Goal: Information Seeking & Learning: Learn about a topic

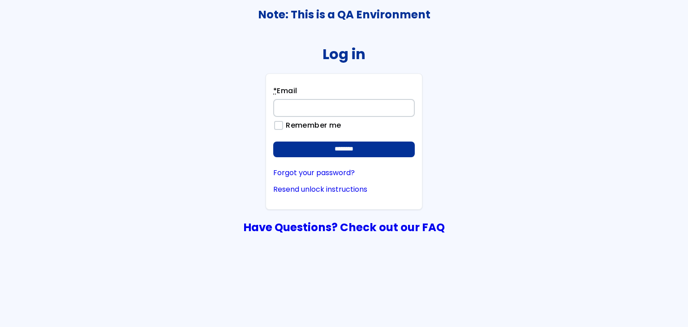
type input "**********"
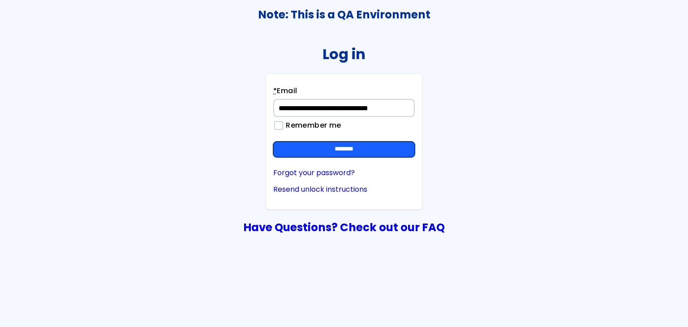
click at [366, 147] on input "********" at bounding box center [344, 150] width 142 height 16
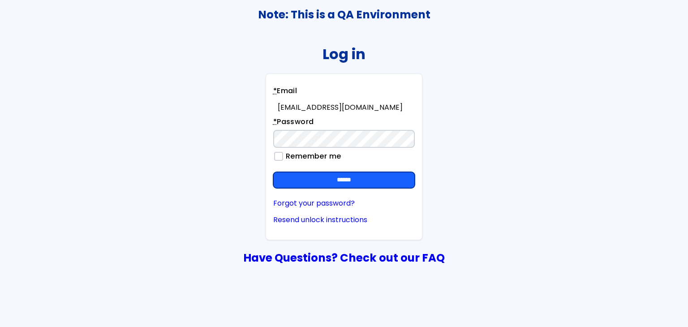
click at [403, 176] on input "******" at bounding box center [344, 180] width 142 height 16
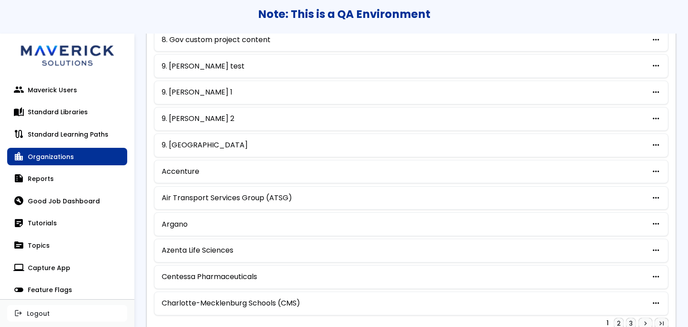
scroll to position [461, 0]
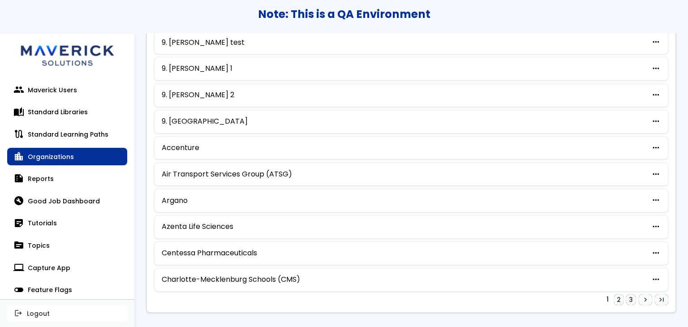
click at [212, 268] on div "Charlotte-Mecklenburg Schools (CMS) more_horiz edit Edit archive Archive delete…" at bounding box center [411, 280] width 514 height 24
click at [212, 276] on link "Charlotte-Mecklenburg Schools (CMS)" at bounding box center [231, 280] width 138 height 8
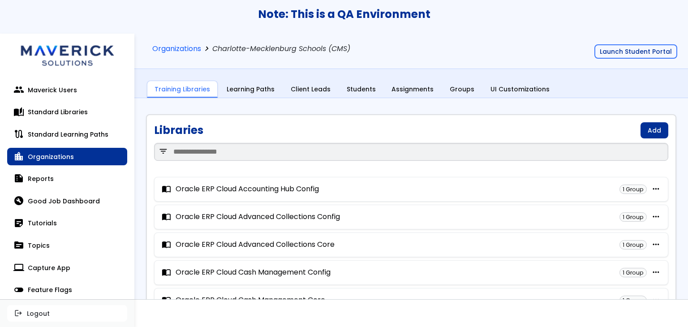
click at [617, 42] on div "Organizations chevron_right Charlotte-Mecklenburg Schools (CMS) Launch Student …" at bounding box center [411, 51] width 554 height 35
click at [618, 57] on button "Launch Student Portal" at bounding box center [636, 51] width 83 height 14
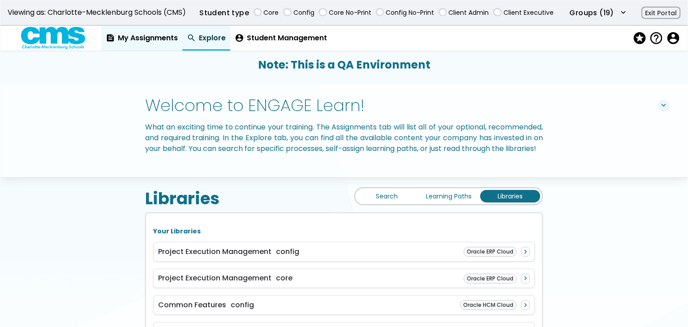
click at [127, 36] on link "feed My Assignments" at bounding box center [141, 38] width 81 height 25
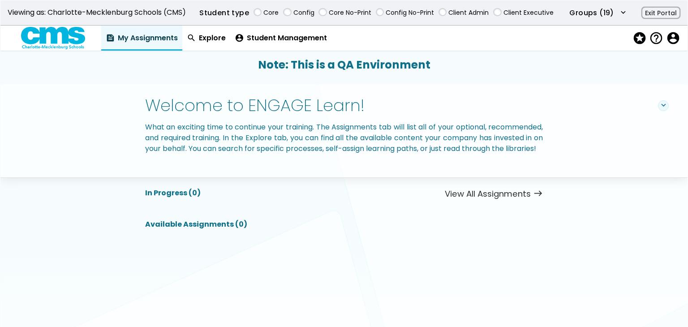
drag, startPoint x: 201, startPoint y: 36, endPoint x: 315, endPoint y: 166, distance: 173.3
click at [201, 37] on link "search Explore" at bounding box center [206, 38] width 48 height 25
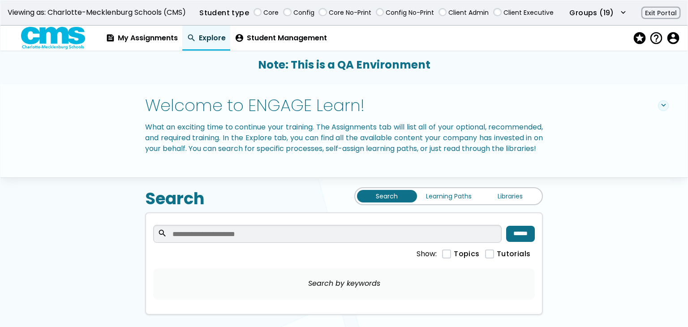
click at [501, 203] on link "Libraries" at bounding box center [510, 196] width 60 height 13
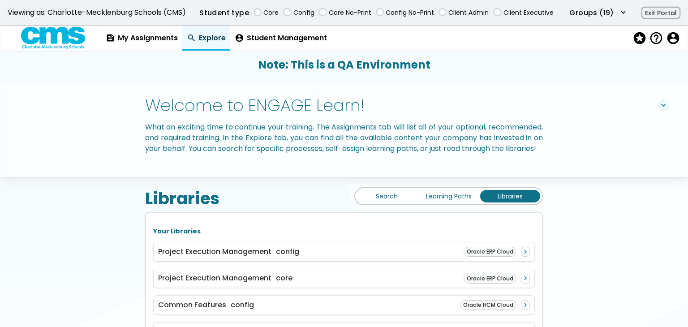
click at [439, 203] on link "Learning Paths" at bounding box center [449, 196] width 60 height 13
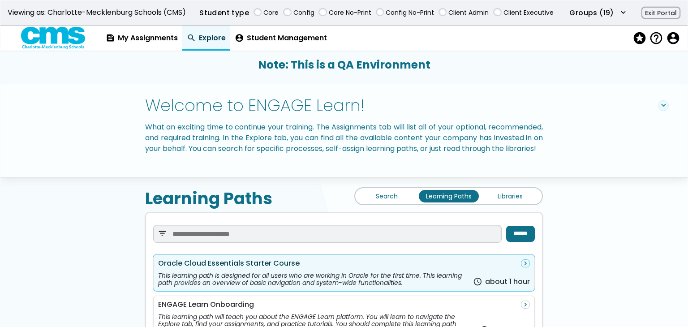
click at [335, 286] on div "This learning path is designed for all users who are working in Oracle for the …" at bounding box center [313, 279] width 311 height 14
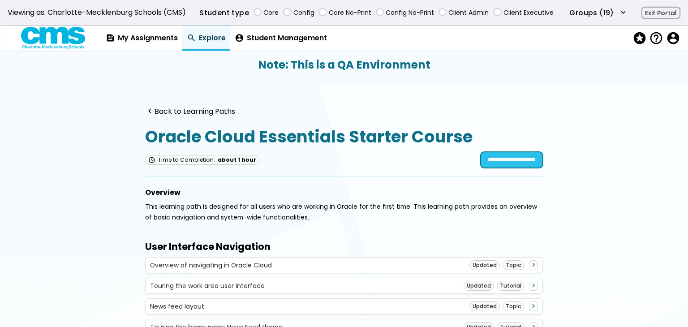
click at [481, 156] on input "**********" at bounding box center [512, 160] width 62 height 16
click at [208, 42] on link "search Explore" at bounding box center [206, 38] width 48 height 25
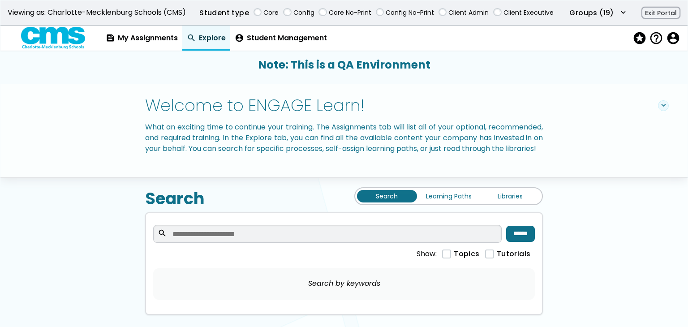
click at [471, 205] on div "Search Learning Paths Libraries" at bounding box center [448, 196] width 189 height 18
click at [457, 203] on link "Learning Paths" at bounding box center [449, 196] width 60 height 13
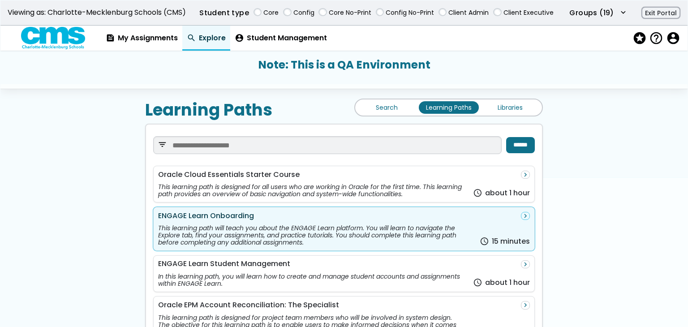
scroll to position [90, 0]
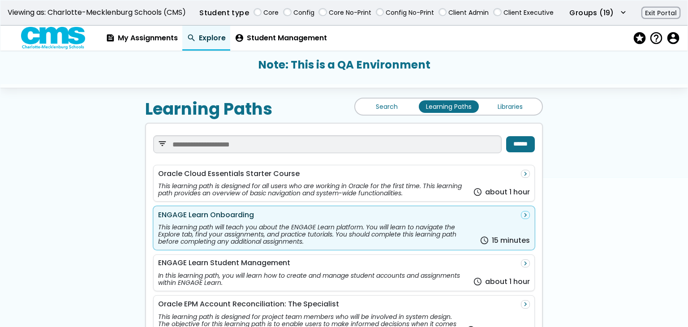
click at [416, 245] on div "This learning path will teach you about the ENGAGE Learn platform. You will lea…" at bounding box center [317, 235] width 318 height 22
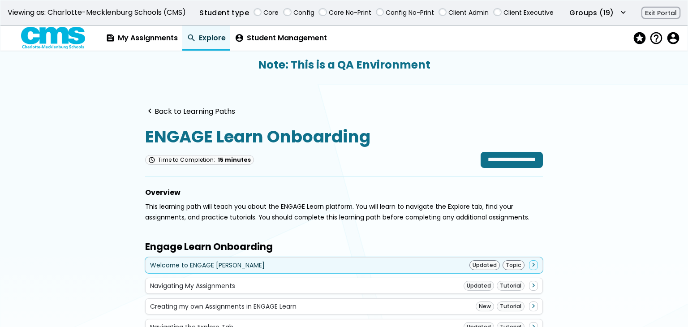
click at [301, 269] on div "Welcome to ENGAGE Learn Updated Topic navigate_next" at bounding box center [344, 265] width 398 height 16
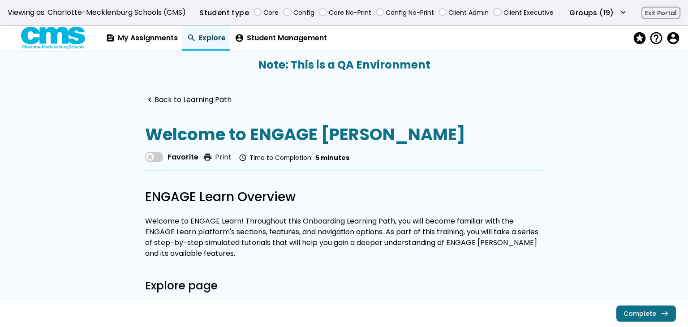
click at [648, 322] on div "Complete east" at bounding box center [343, 314] width 687 height 28
click at [647, 314] on link "Complete east" at bounding box center [647, 314] width 60 height 16
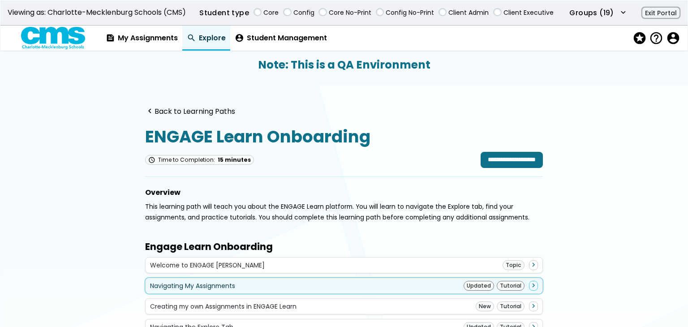
click at [398, 278] on div "Navigating My Assignments Updated Tutorial navigate_next" at bounding box center [344, 286] width 398 height 16
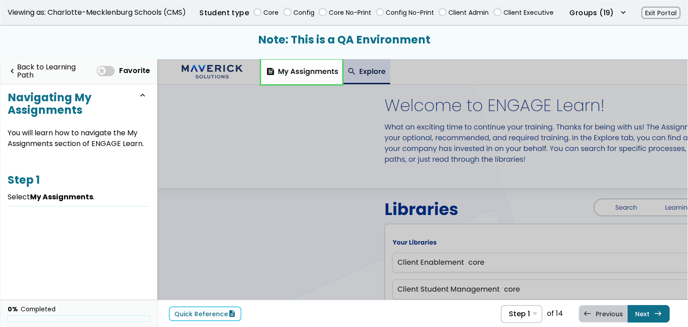
drag, startPoint x: 302, startPoint y: 74, endPoint x: 302, endPoint y: 82, distance: 8.5
click at [302, 77] on link at bounding box center [301, 72] width 81 height 25
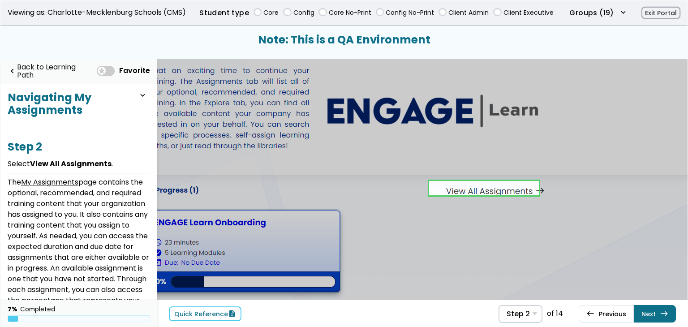
scroll to position [60, 257]
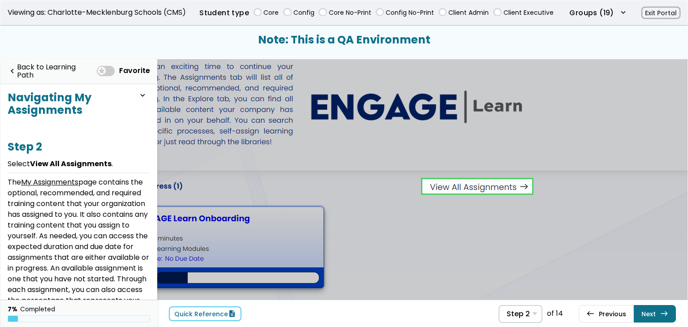
drag, startPoint x: 108, startPoint y: 71, endPoint x: 114, endPoint y: 79, distance: 10.1
click at [108, 71] on span at bounding box center [106, 71] width 18 height 10
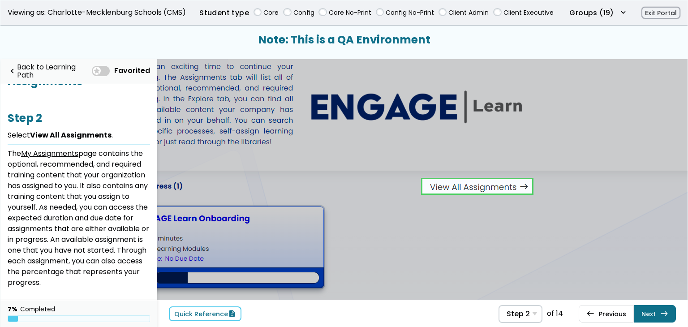
scroll to position [58, 0]
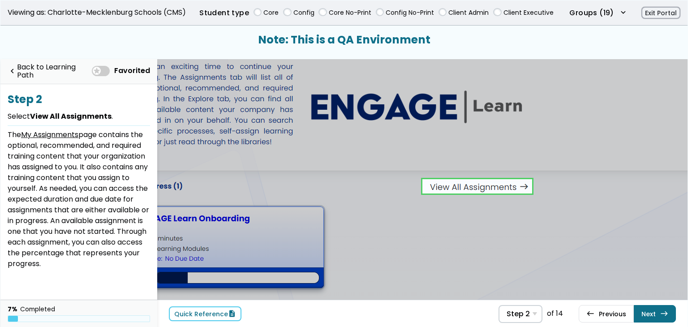
click at [499, 173] on img at bounding box center [329, 209] width 859 height 421
click at [500, 185] on link at bounding box center [477, 186] width 109 height 18
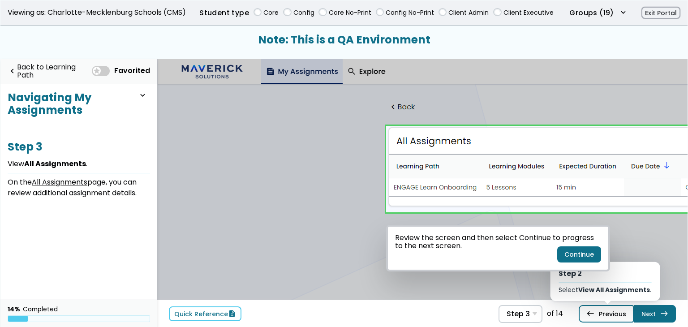
click at [624, 319] on link "west Previous Step 2 Select View All Assignments ." at bounding box center [606, 313] width 55 height 17
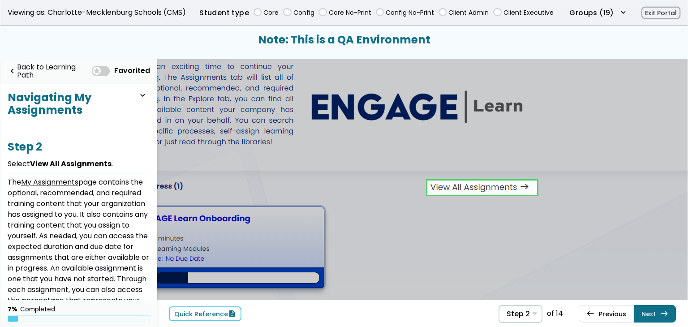
scroll to position [60, 257]
click at [528, 314] on span "Step 2" at bounding box center [518, 314] width 23 height 9
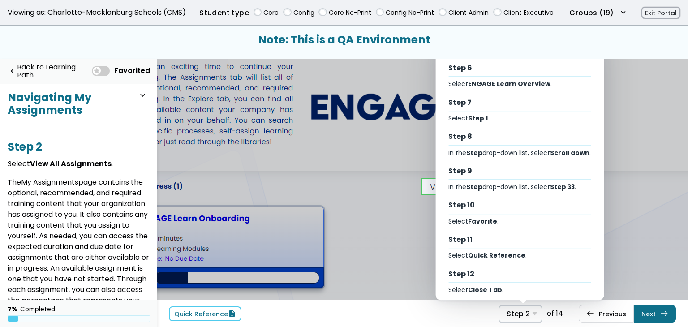
scroll to position [227, 0]
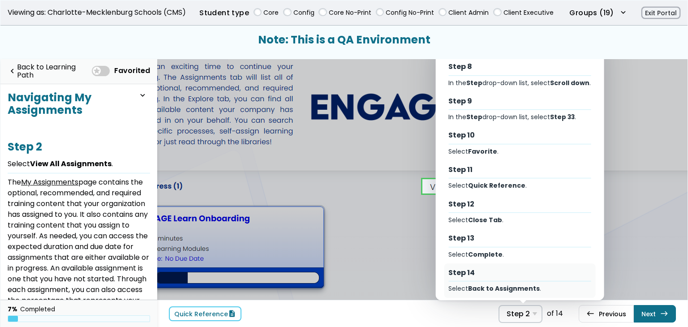
click at [513, 269] on div "Step 14" at bounding box center [519, 273] width 142 height 10
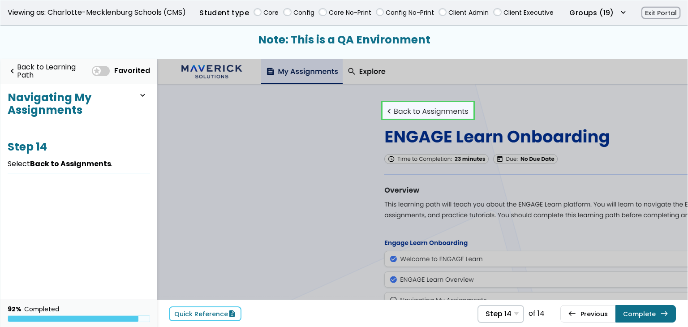
click at [469, 112] on link at bounding box center [428, 110] width 91 height 18
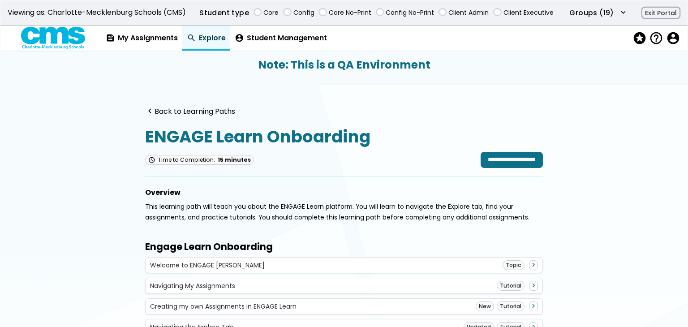
click at [217, 43] on link "search Explore" at bounding box center [206, 38] width 48 height 25
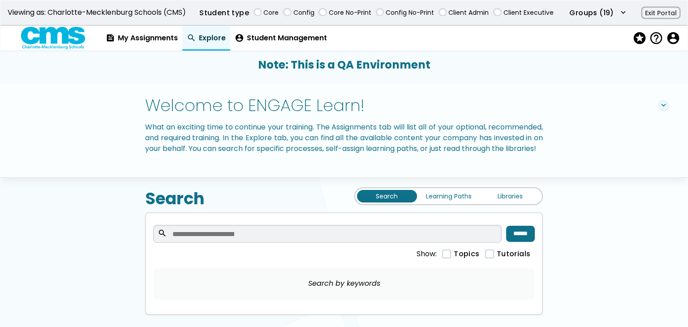
click at [453, 203] on link "Learning Paths" at bounding box center [449, 196] width 60 height 13
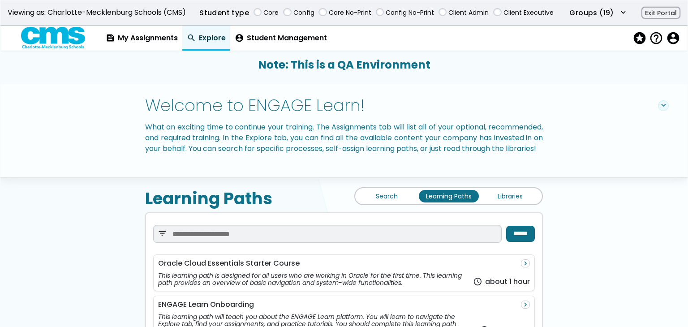
click at [506, 205] on div "Search Learning Paths Libraries" at bounding box center [448, 196] width 189 height 18
click at [508, 203] on link "Libraries" at bounding box center [510, 196] width 60 height 13
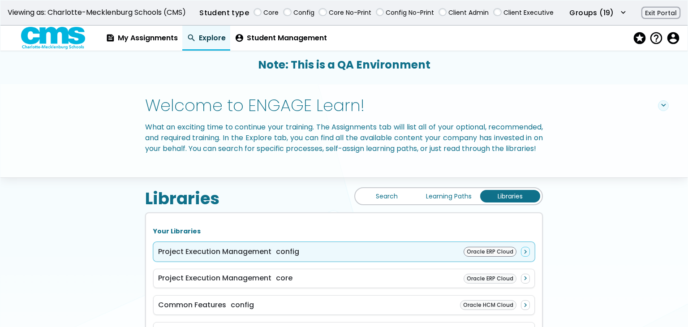
click at [234, 257] on span "Project Execution Management" at bounding box center [214, 251] width 113 height 10
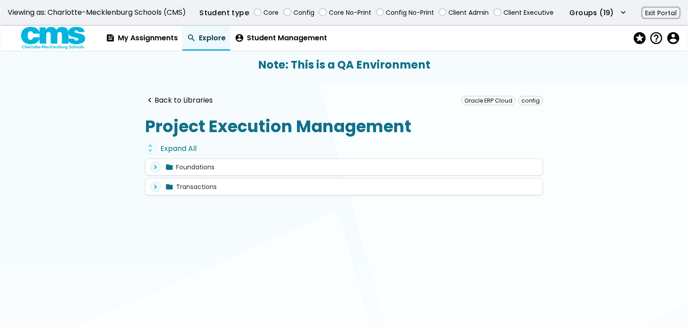
click at [185, 150] on div "unfold_more Expand All" at bounding box center [344, 148] width 398 height 11
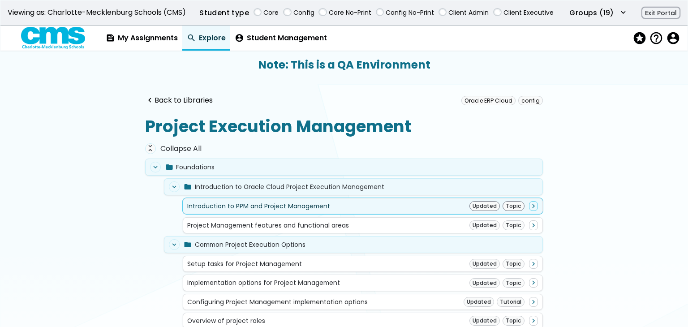
click at [284, 205] on div "Introduction to PPM and Project Management" at bounding box center [258, 206] width 143 height 7
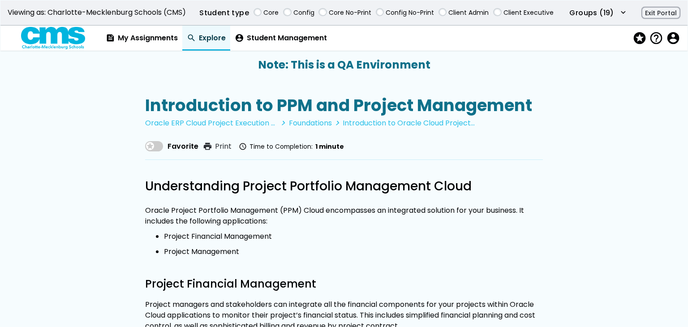
scroll to position [45, 0]
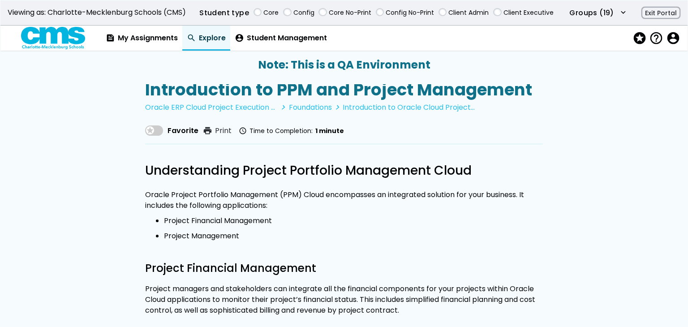
click at [145, 130] on span at bounding box center [154, 130] width 18 height 10
click at [638, 36] on span "stars" at bounding box center [639, 38] width 13 height 13
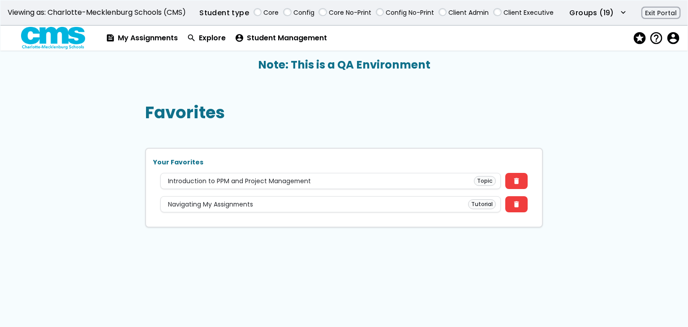
click at [445, 190] on div "Your Favorites Introduction to PPM and Project Management Topic delete Navigati…" at bounding box center [344, 188] width 398 height 80
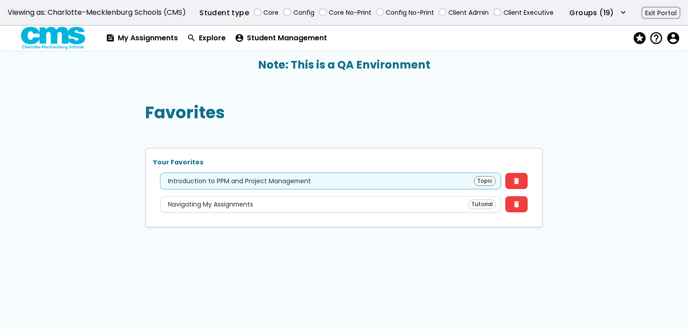
click at [444, 181] on div "Introduction to PPM and Project Management Topic" at bounding box center [330, 181] width 331 height 10
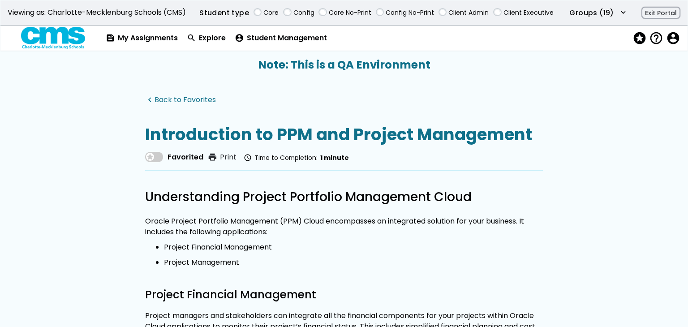
click at [180, 97] on link "navigate_before Back to Favorites" at bounding box center [180, 100] width 71 height 9
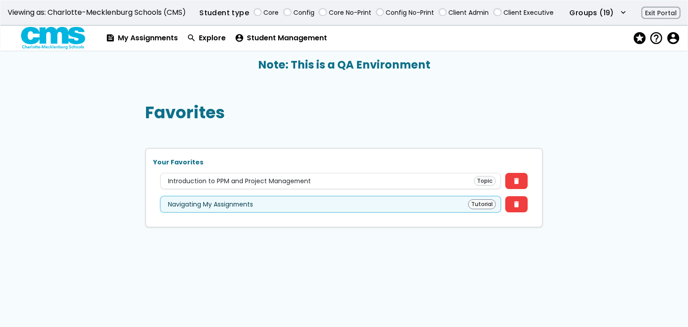
click at [369, 210] on div "Navigating My Assignments Tutorial" at bounding box center [330, 204] width 341 height 16
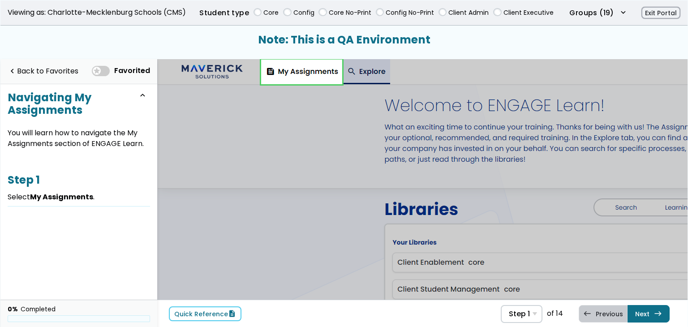
click at [294, 70] on link at bounding box center [301, 72] width 81 height 25
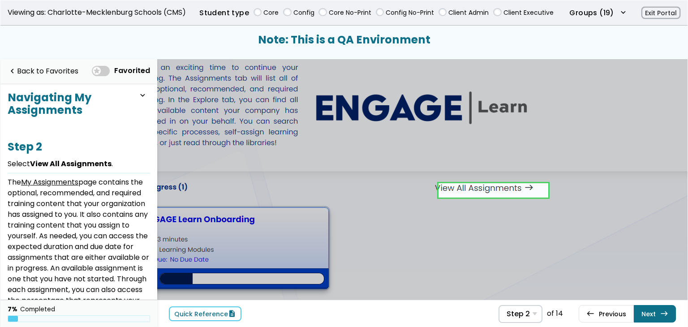
scroll to position [60, 257]
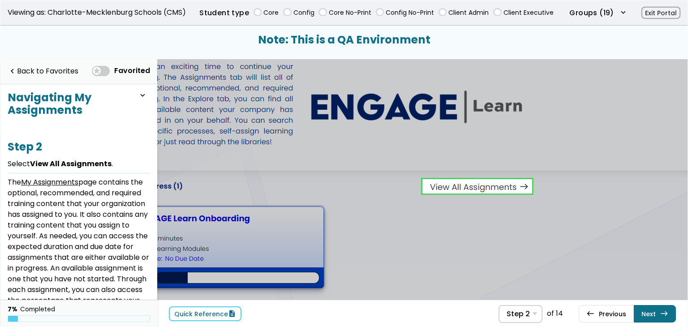
click at [502, 179] on link at bounding box center [477, 186] width 109 height 18
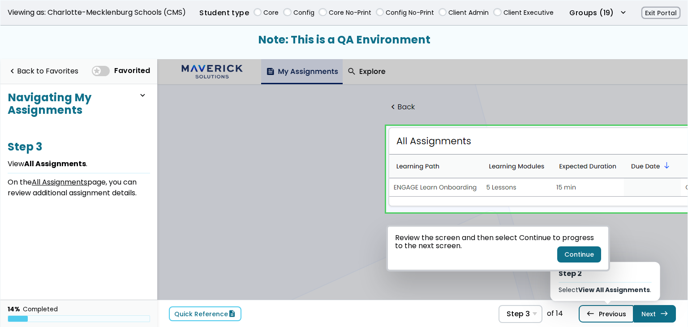
click at [626, 319] on link "west Previous Step 2 Select View All Assignments ." at bounding box center [606, 313] width 55 height 17
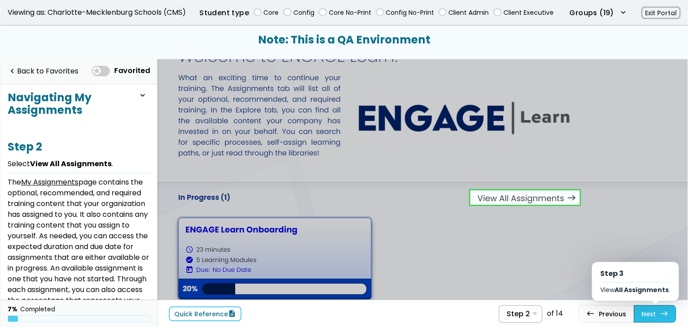
scroll to position [60, 257]
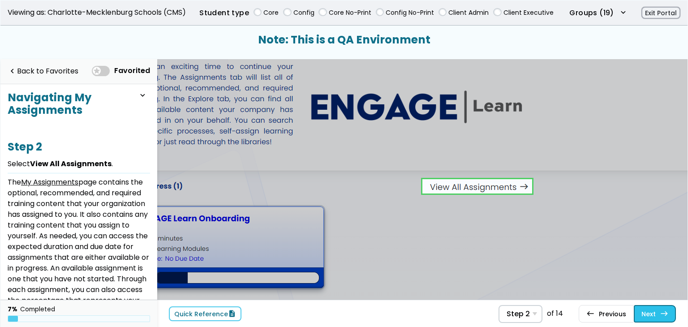
click at [656, 317] on link "Next east Step 3 View All Assignments ." at bounding box center [655, 313] width 42 height 17
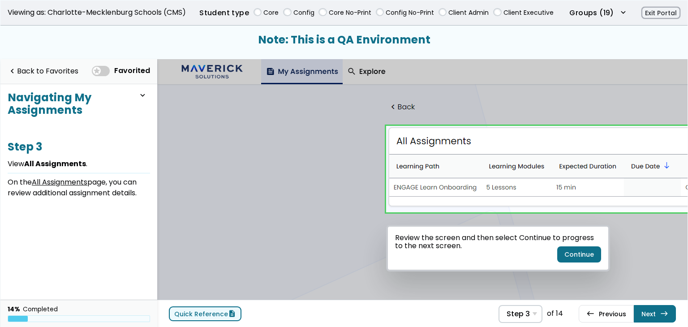
click at [209, 318] on link "Quick Reference description" at bounding box center [205, 313] width 73 height 15
drag, startPoint x: 55, startPoint y: 73, endPoint x: 60, endPoint y: 73, distance: 5.4
click at [55, 73] on link "navigate_before Back to Favorites" at bounding box center [43, 71] width 71 height 18
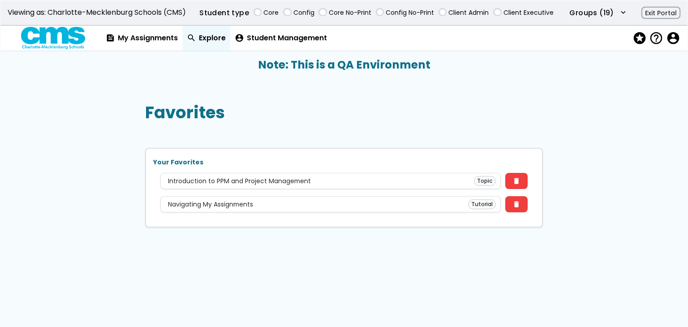
click at [212, 43] on link "search Explore" at bounding box center [206, 38] width 48 height 25
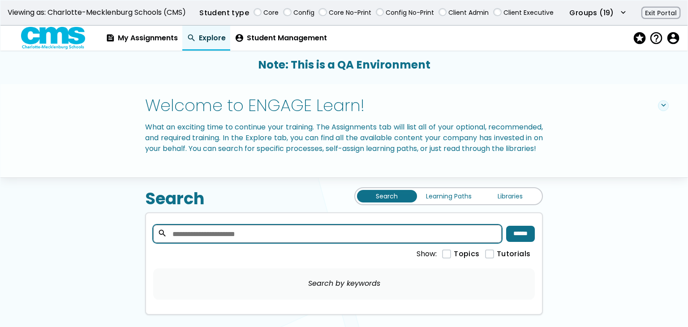
click at [306, 240] on input "search" at bounding box center [327, 234] width 349 height 18
type input "*******"
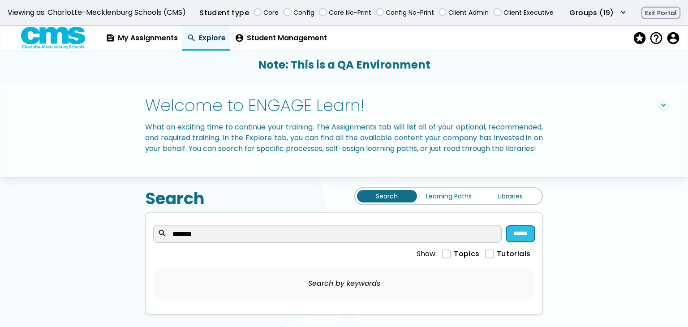
click at [508, 242] on input "******" at bounding box center [520, 234] width 29 height 16
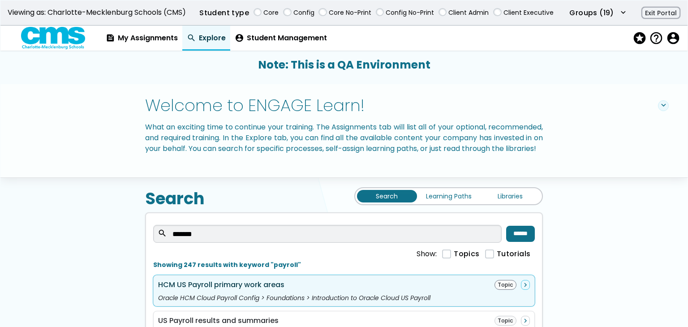
click at [287, 302] on div "Oracle HCM Cloud Payroll Config > Foundations > Introduction to Oracle Cloud US…" at bounding box center [344, 297] width 372 height 7
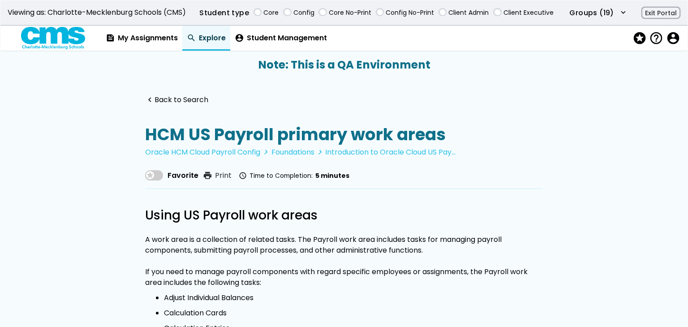
click at [172, 168] on div "Favorite print Print schedule Time to Completion: 5 minutes" at bounding box center [247, 176] width 204 height 18
click at [172, 99] on link "navigate_before Back to Search" at bounding box center [176, 100] width 63 height 9
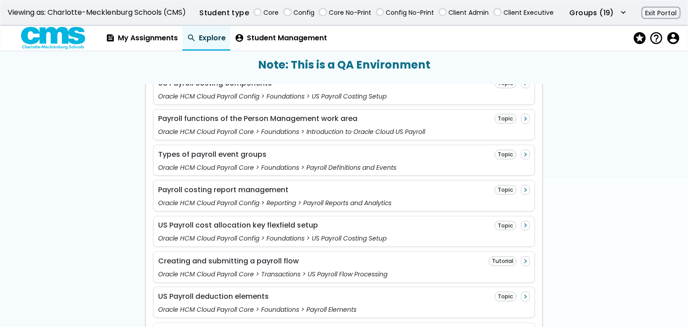
scroll to position [896, 0]
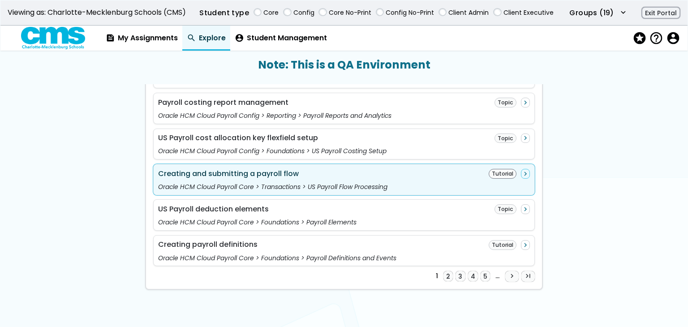
click at [357, 177] on div "Creating and submitting a payroll flow Tutorial navigate_next" at bounding box center [344, 174] width 372 height 10
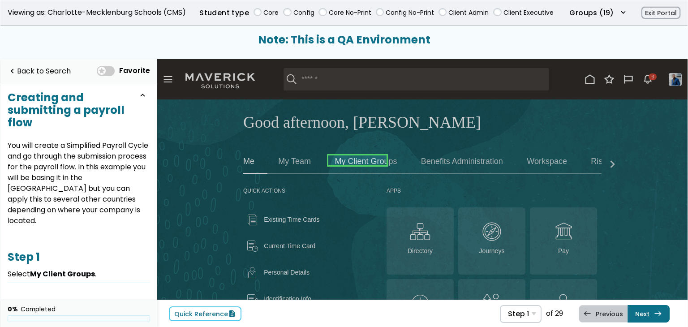
drag, startPoint x: 375, startPoint y: 168, endPoint x: 221, endPoint y: 110, distance: 164.2
click at [375, 168] on link at bounding box center [357, 160] width 58 height 18
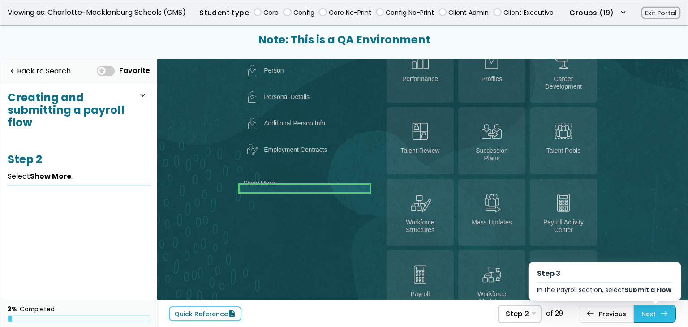
scroll to position [387, 0]
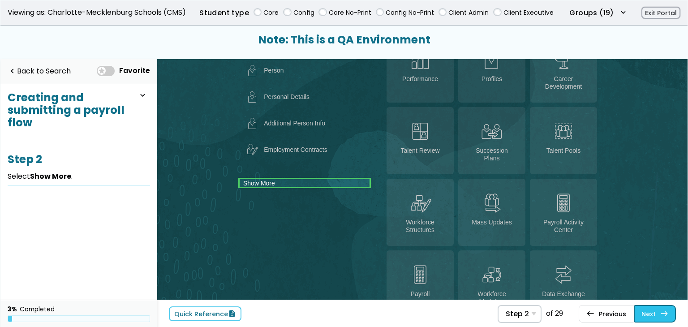
click at [662, 318] on link "Next east Step 3 In the Payroll section, select Submit a Flow ." at bounding box center [655, 313] width 42 height 17
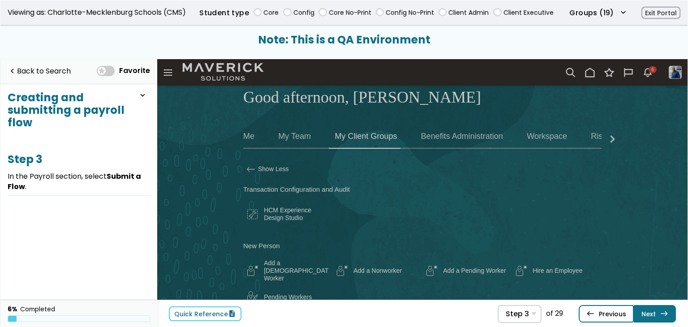
scroll to position [147, 0]
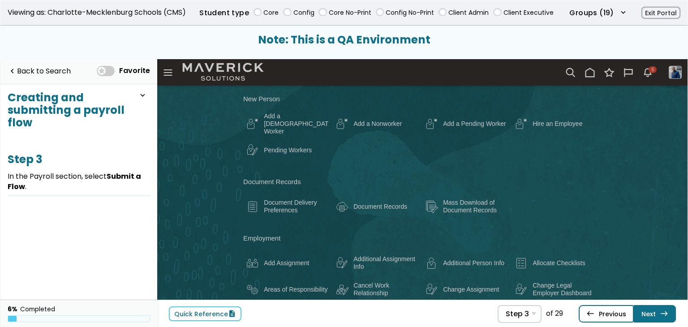
click at [605, 319] on link "west Previous Step 2 Select Show More ." at bounding box center [606, 313] width 55 height 17
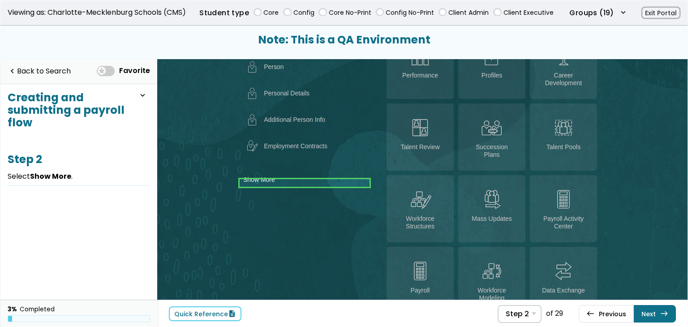
scroll to position [1, 0]
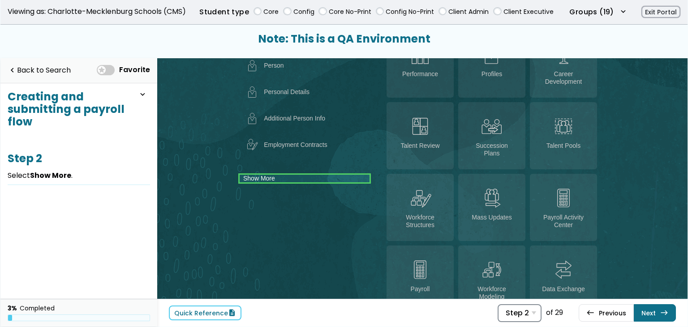
click at [510, 312] on span "Step 2" at bounding box center [517, 313] width 23 height 9
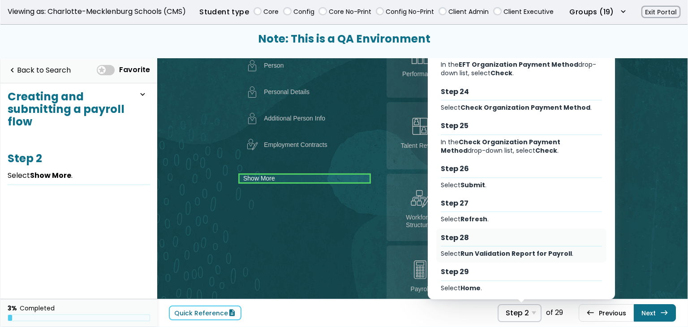
scroll to position [821, 0]
drag, startPoint x: 490, startPoint y: 273, endPoint x: 330, endPoint y: 220, distance: 168.6
click at [490, 280] on hr "Select Step" at bounding box center [522, 280] width 162 height 0
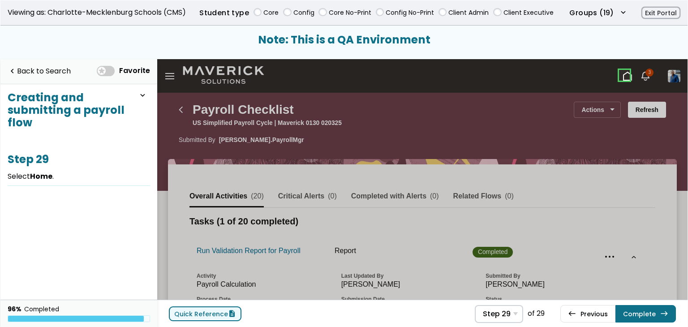
click at [196, 310] on link "Quick Reference description" at bounding box center [205, 313] width 73 height 15
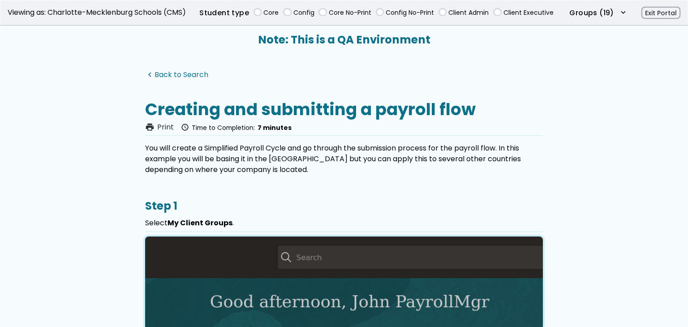
click at [187, 77] on link "navigate_before Back to Search" at bounding box center [176, 75] width 63 height 9
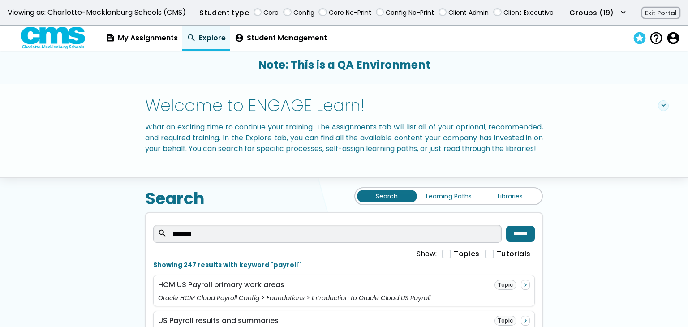
click at [634, 34] on span "stars" at bounding box center [639, 38] width 13 height 13
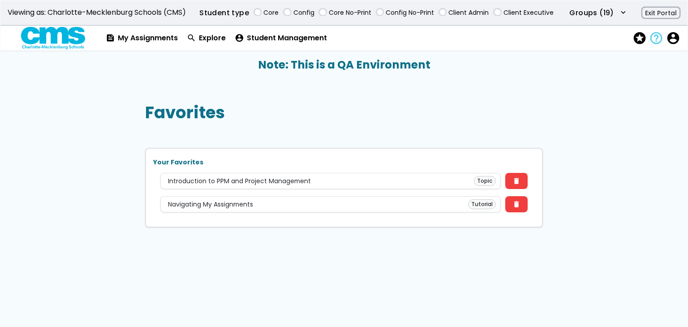
click at [658, 42] on span "help_outline" at bounding box center [655, 38] width 13 height 13
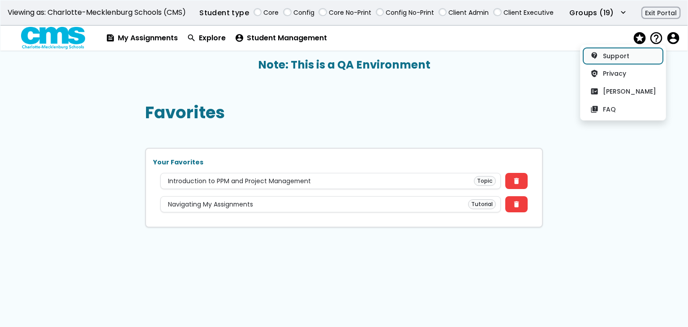
click at [619, 54] on link "contact_support Support" at bounding box center [623, 56] width 80 height 16
click at [636, 71] on button "policy Privacy" at bounding box center [623, 73] width 80 height 16
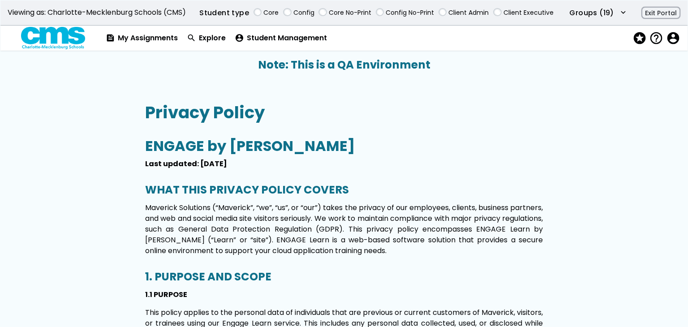
click at [644, 40] on span "stars" at bounding box center [639, 38] width 13 height 13
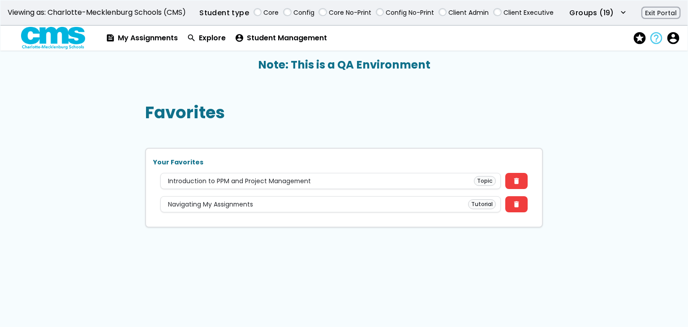
click at [661, 38] on span "help_outline" at bounding box center [655, 38] width 13 height 13
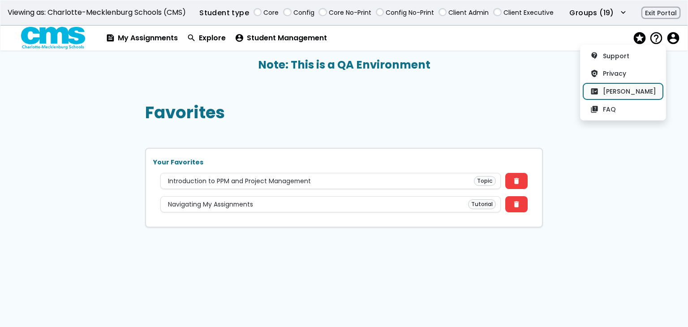
click at [626, 92] on button "fact_check EULA" at bounding box center [623, 91] width 80 height 16
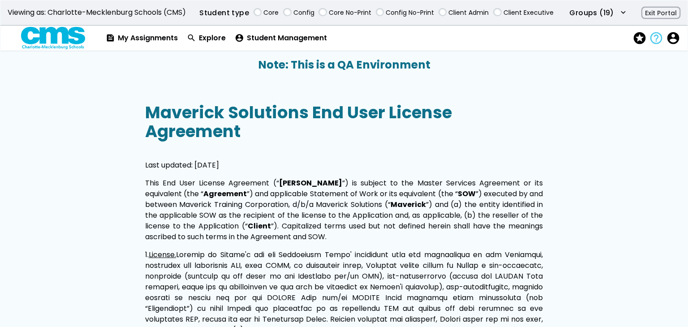
click at [654, 39] on span "help_outline" at bounding box center [655, 38] width 13 height 13
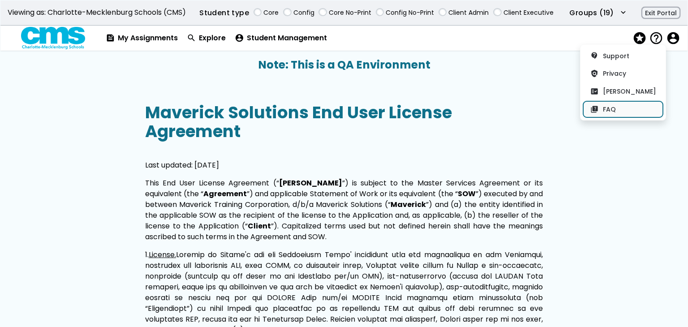
click at [622, 103] on button "quiz FAQ" at bounding box center [623, 109] width 80 height 16
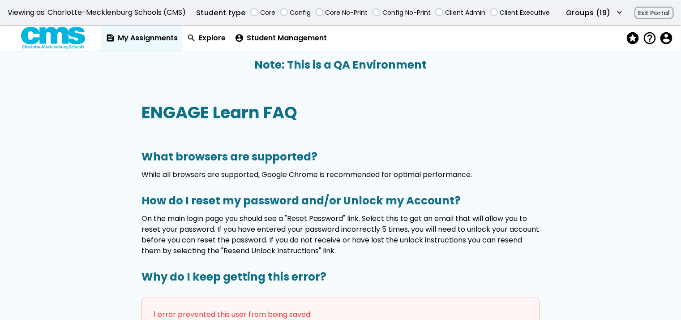
drag, startPoint x: 157, startPoint y: 42, endPoint x: 157, endPoint y: 47, distance: 5.4
click at [157, 42] on link "feed My Assignments" at bounding box center [141, 38] width 81 height 25
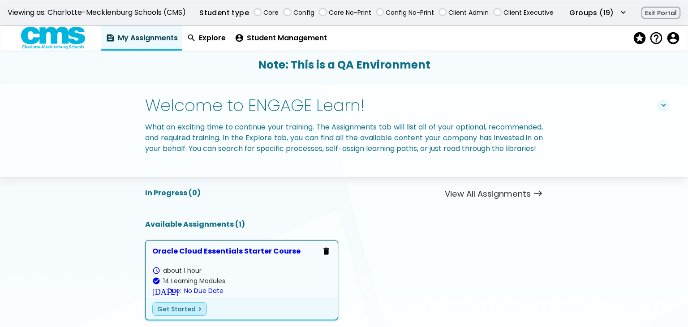
click at [246, 273] on link "Oracle Cloud Essentials Starter Course schedule about 1 hour check_circle 14 Le…" at bounding box center [241, 280] width 179 height 66
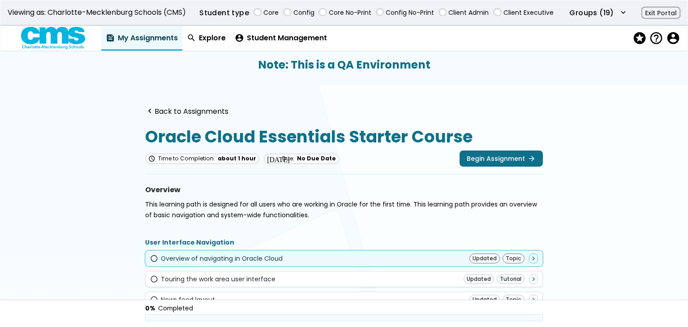
click at [356, 254] on div "radio_button_unchecked Overview of navigating in Oracle Cloud Updated Topic nav…" at bounding box center [344, 259] width 388 height 10
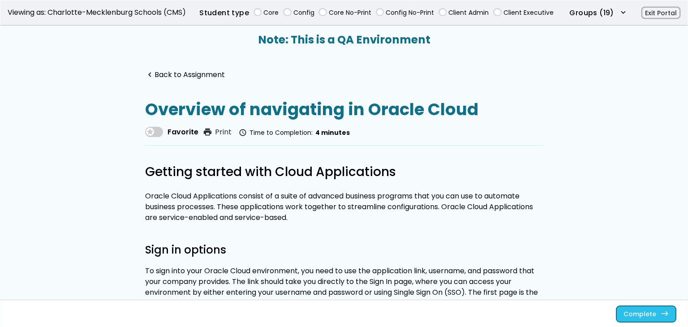
click at [645, 314] on button "Complete east" at bounding box center [647, 314] width 60 height 16
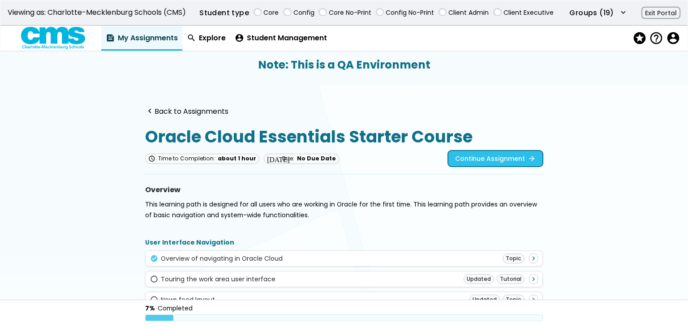
click at [482, 155] on link "Continue Assignment arrow_forward" at bounding box center [495, 159] width 95 height 16
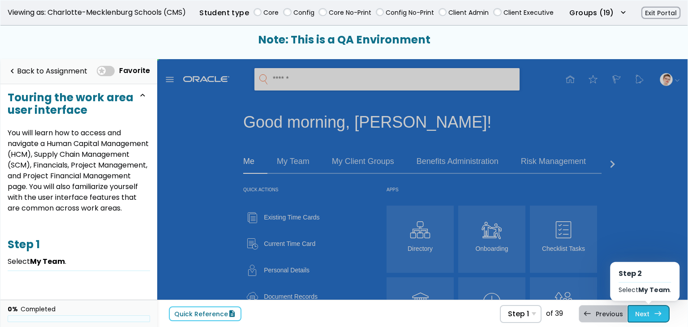
click at [641, 308] on link "Next east Step 2 Select My Team ." at bounding box center [649, 313] width 42 height 17
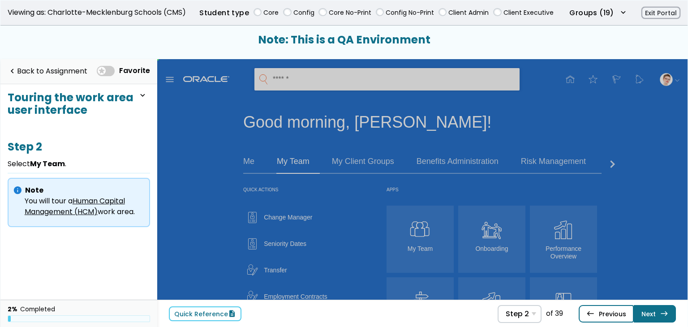
click at [611, 306] on link "west Previous Step 1 Select My Team ." at bounding box center [606, 313] width 55 height 17
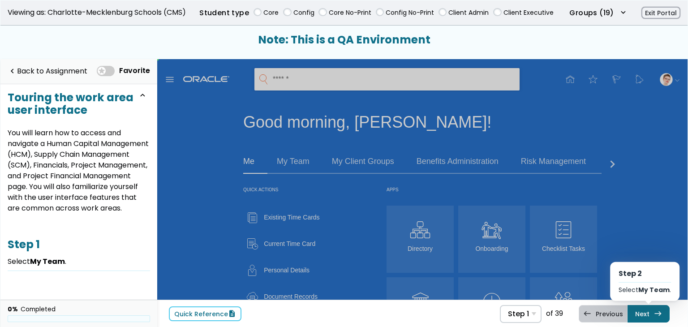
click at [649, 325] on div "Quick Reference description Step 1 Step 1 Select My Team . Step 2 Select My Tea…" at bounding box center [422, 314] width 530 height 28
click at [649, 309] on link "Next east Step 2 Select My Team ." at bounding box center [649, 313] width 42 height 17
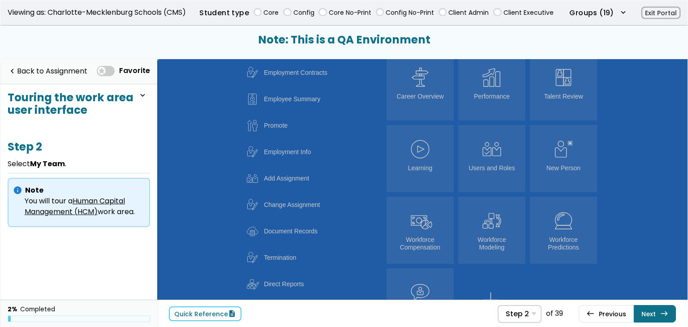
scroll to position [493, 0]
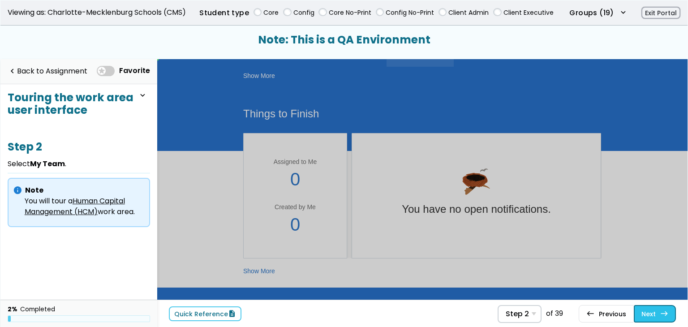
click at [672, 314] on link "Next east Step 3 In the James GAManager row, select 5 Total ." at bounding box center [655, 313] width 42 height 17
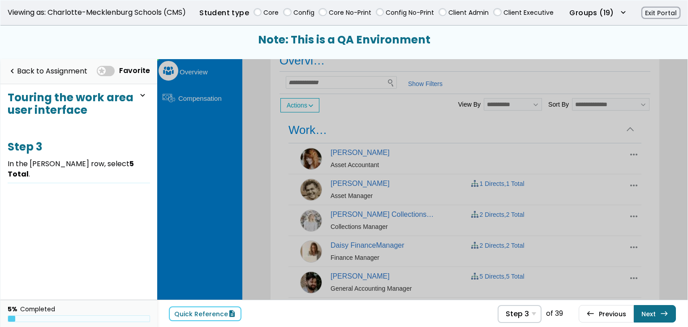
scroll to position [224, 0]
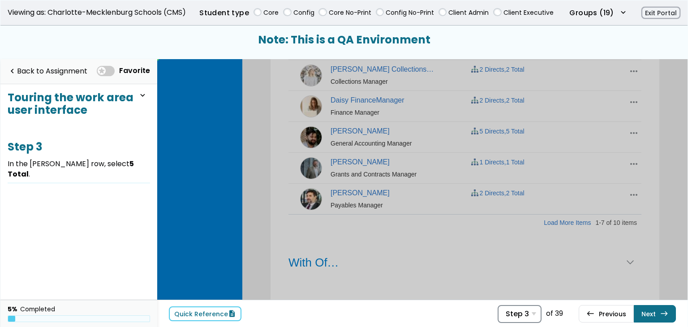
click at [532, 312] on div "Step 3 Step 1 Select My Team . Step 2 Select My Team . Step 3 In the James GAMa…" at bounding box center [520, 314] width 44 height 18
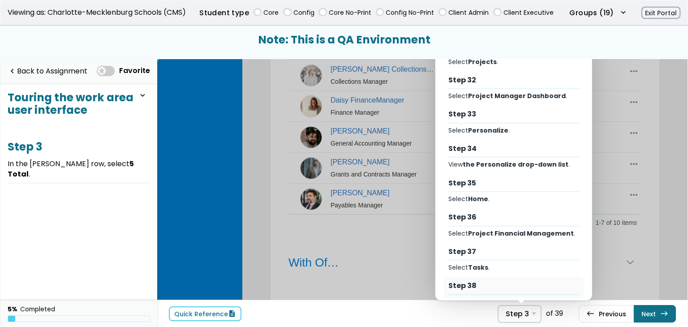
scroll to position [1086, 0]
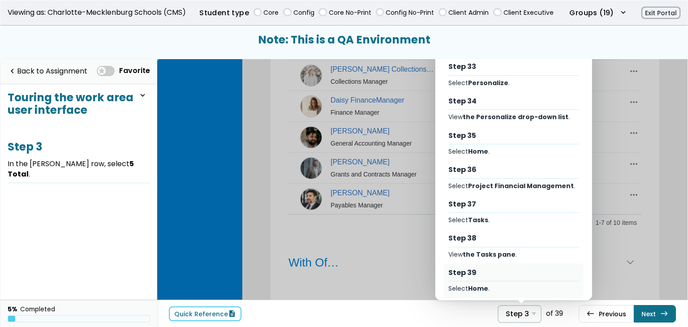
click at [507, 268] on div "Step 39" at bounding box center [513, 273] width 131 height 10
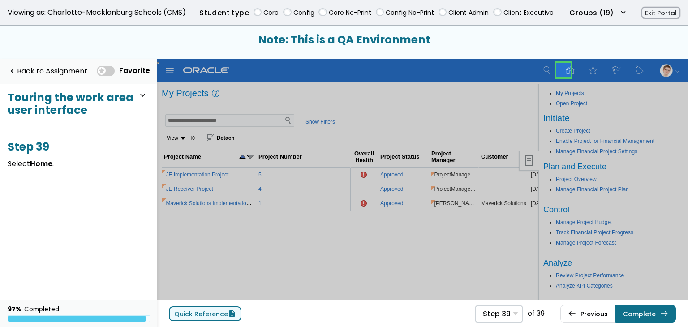
click at [215, 320] on link "Quick Reference description" at bounding box center [205, 313] width 73 height 15
click at [559, 68] on link at bounding box center [564, 70] width 18 height 18
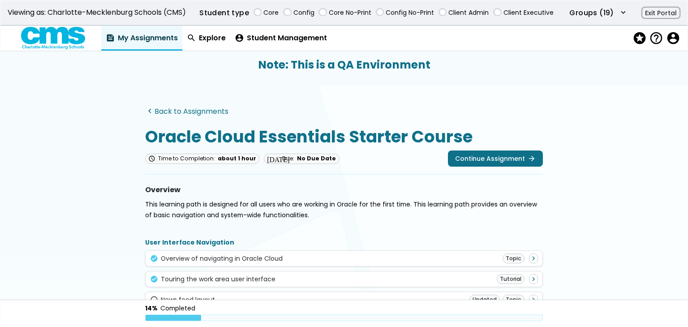
click at [208, 113] on link "navigate_before Back to Assignments" at bounding box center [186, 111] width 83 height 9
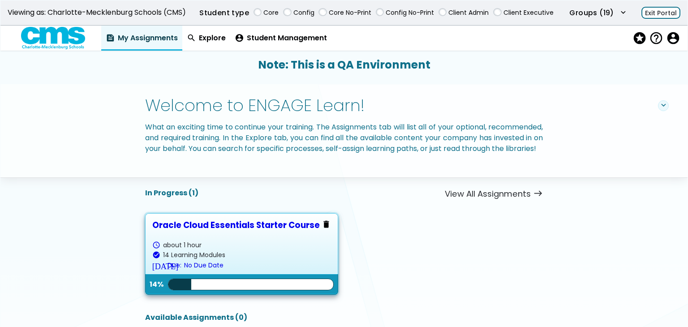
click at [664, 9] on button "Exit Portal" at bounding box center [661, 13] width 39 height 13
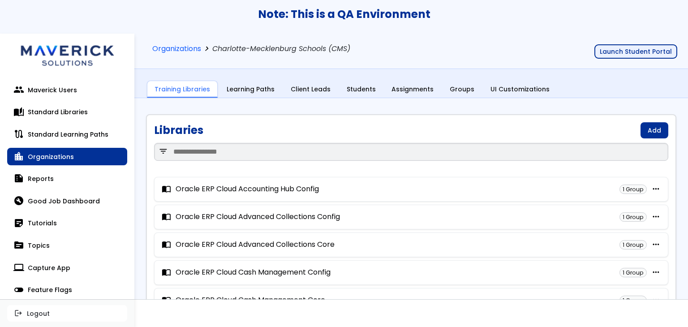
click at [656, 56] on button "Launch Student Portal" at bounding box center [636, 51] width 83 height 14
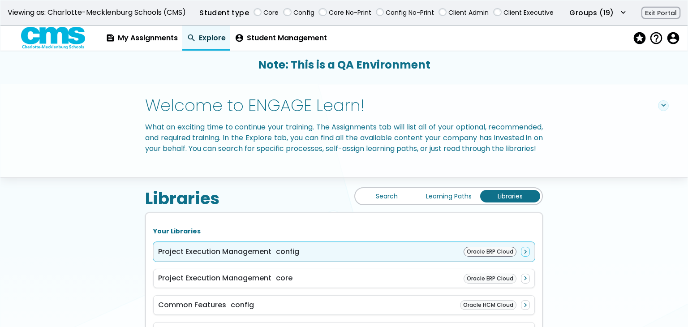
click at [419, 255] on div "Project Execution Management config Oracle ERP Cloud navigate_next" at bounding box center [344, 252] width 382 height 20
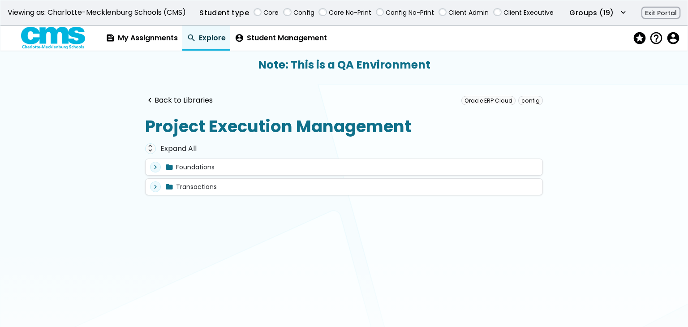
click at [333, 177] on div "expand_more folder Foundations expand_more folder Introduction to Oracle Cloud …" at bounding box center [344, 177] width 398 height 37
click at [183, 152] on div "unfold_more Expand All" at bounding box center [344, 148] width 398 height 11
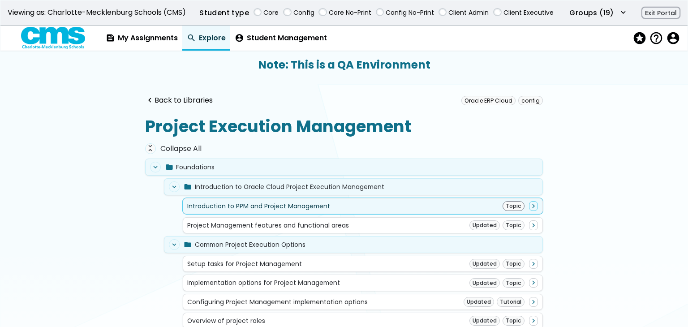
click at [413, 209] on div "Introduction to PPM and Project Management Topic navigate_next" at bounding box center [362, 206] width 351 height 10
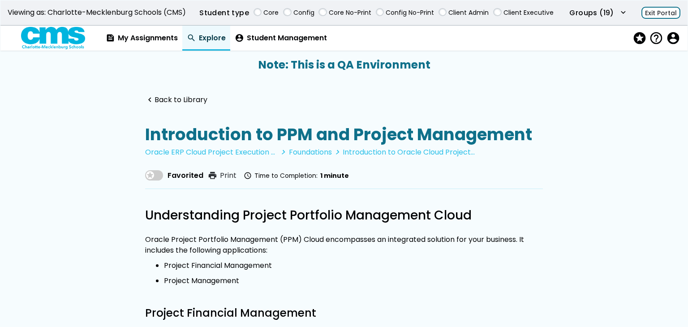
click at [660, 14] on button "Exit Portal" at bounding box center [661, 13] width 39 height 13
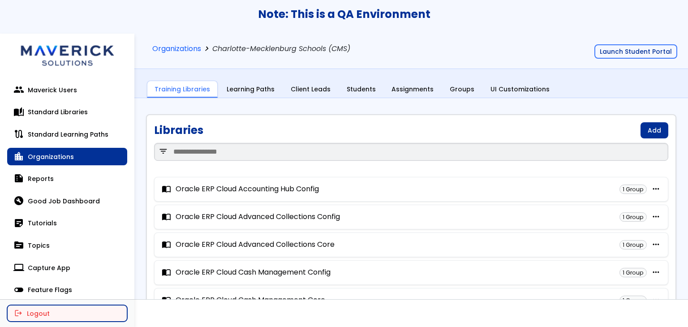
click at [41, 313] on button "logout Logout" at bounding box center [67, 313] width 120 height 16
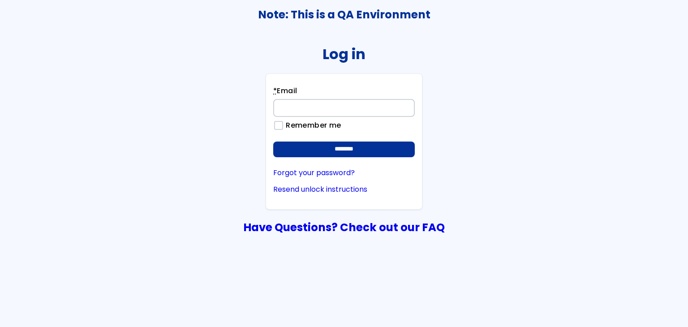
click at [362, 108] on input "* Email" at bounding box center [344, 108] width 142 height 18
type input "**********"
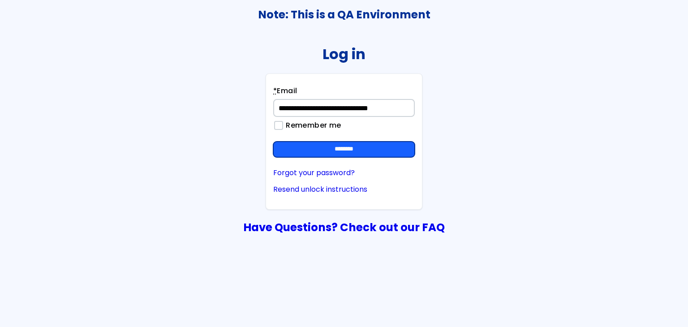
click at [366, 152] on input "********" at bounding box center [344, 150] width 142 height 16
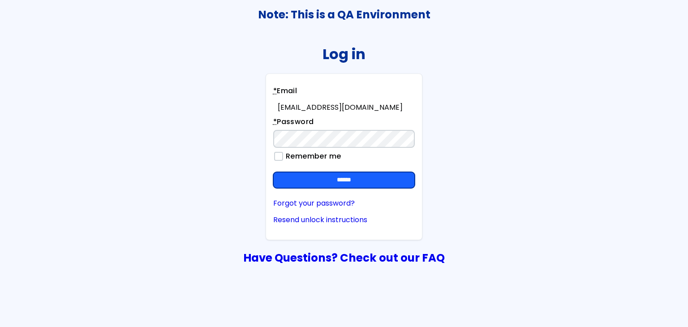
click at [381, 185] on input "******" at bounding box center [344, 180] width 142 height 16
